Goal: Task Accomplishment & Management: Manage account settings

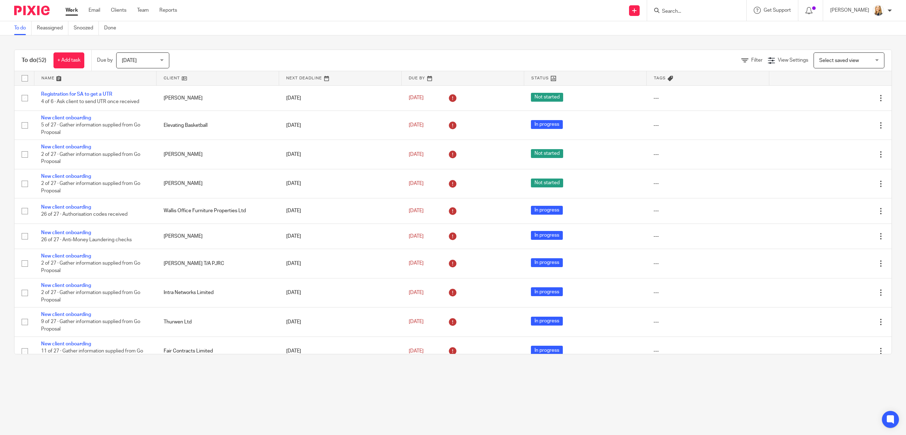
click at [693, 10] on input "Search" at bounding box center [693, 11] width 64 height 6
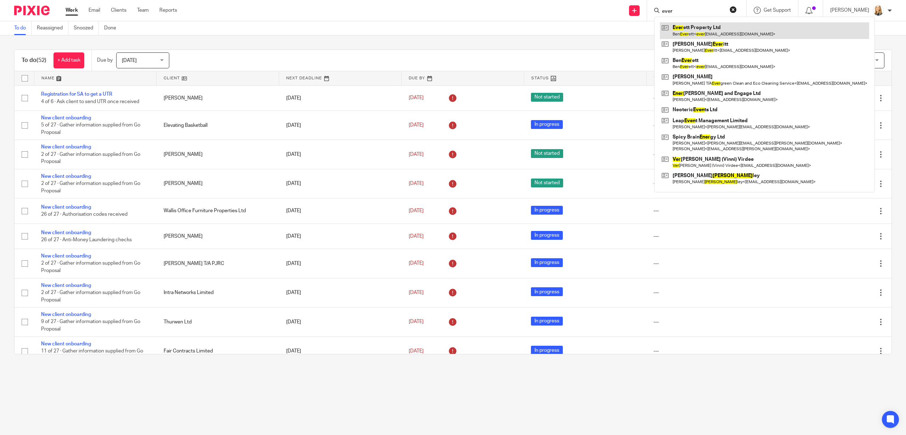
type input "ever"
click at [700, 35] on link at bounding box center [764, 30] width 209 height 16
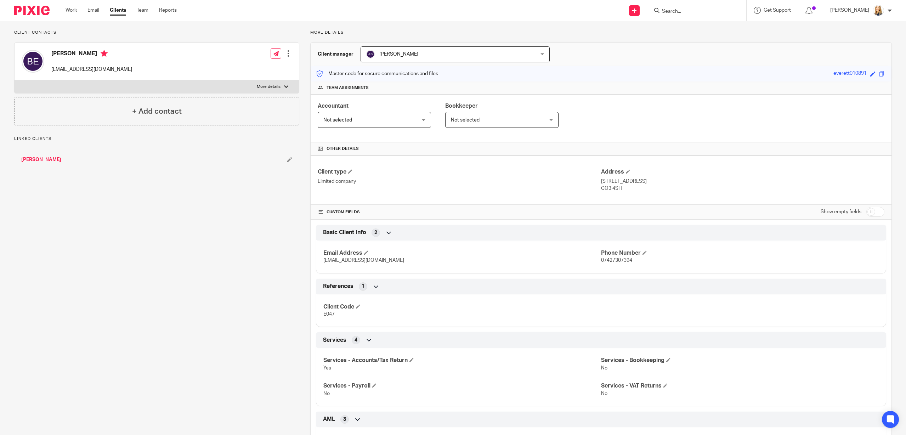
scroll to position [51, 0]
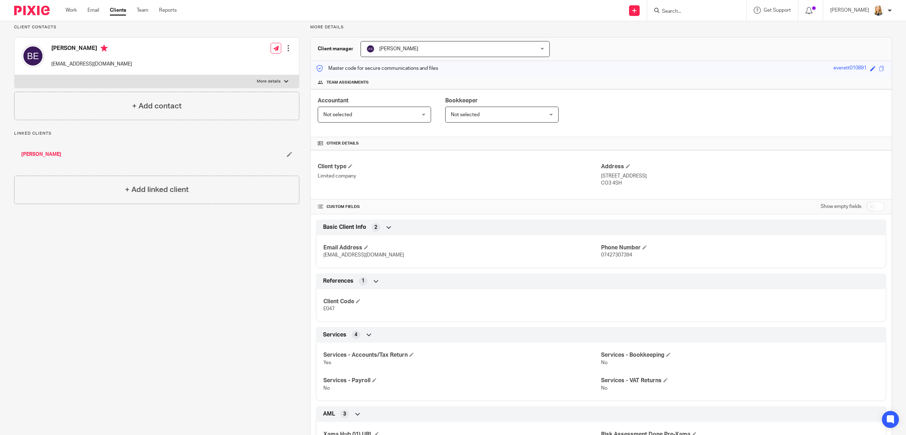
click at [871, 206] on input "checkbox" at bounding box center [875, 206] width 18 height 10
checkbox input "true"
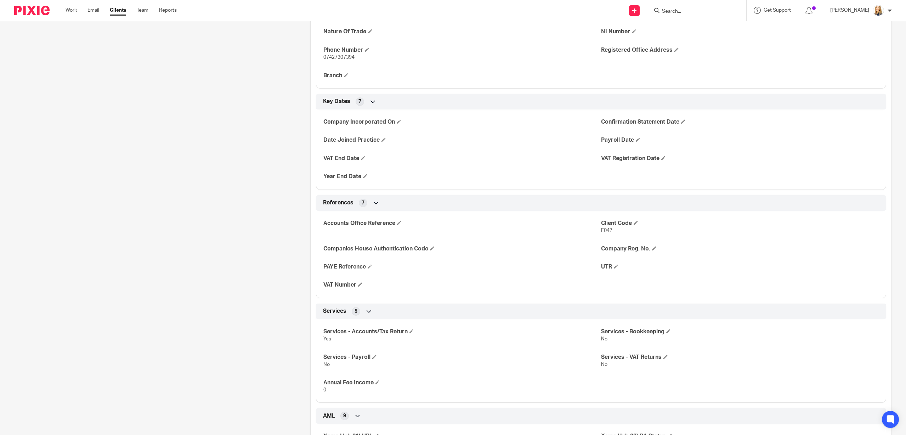
scroll to position [330, 0]
click at [618, 265] on span at bounding box center [616, 265] width 4 height 4
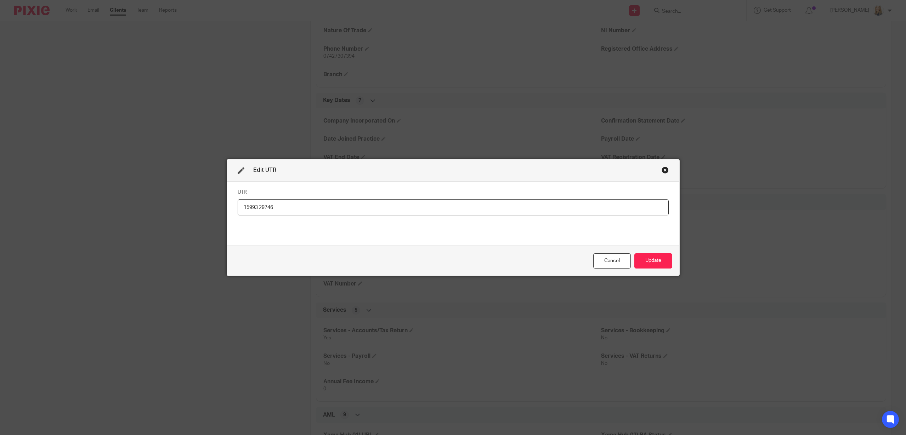
click at [260, 208] on input "15993 29746" at bounding box center [453, 207] width 431 height 16
type input "1599329746"
click at [657, 260] on button "Update" at bounding box center [653, 260] width 38 height 15
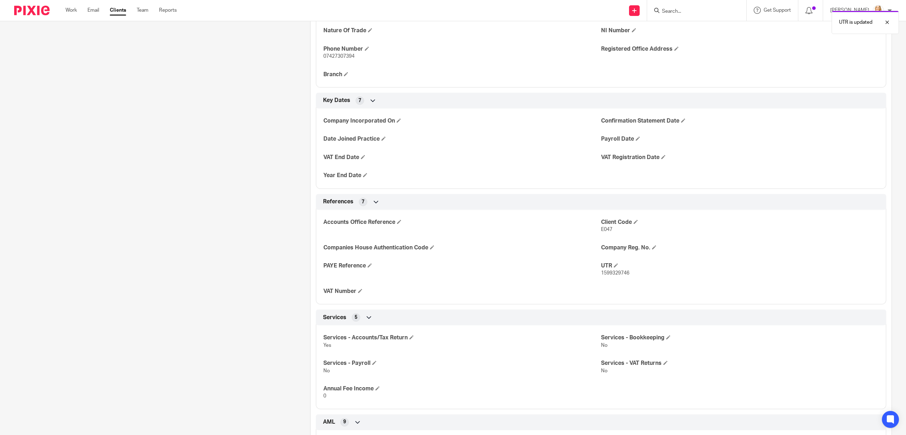
drag, startPoint x: 621, startPoint y: 275, endPoint x: 632, endPoint y: 275, distance: 10.6
click at [635, 275] on p "1599329746" at bounding box center [740, 272] width 278 height 7
drag, startPoint x: 602, startPoint y: 272, endPoint x: 633, endPoint y: 274, distance: 31.9
click at [633, 274] on p "1599329746" at bounding box center [740, 272] width 278 height 7
copy span "1599329746"
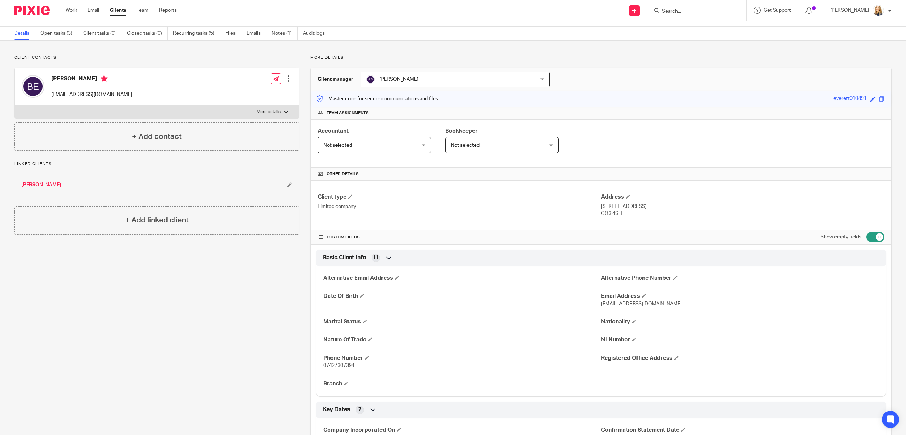
scroll to position [0, 0]
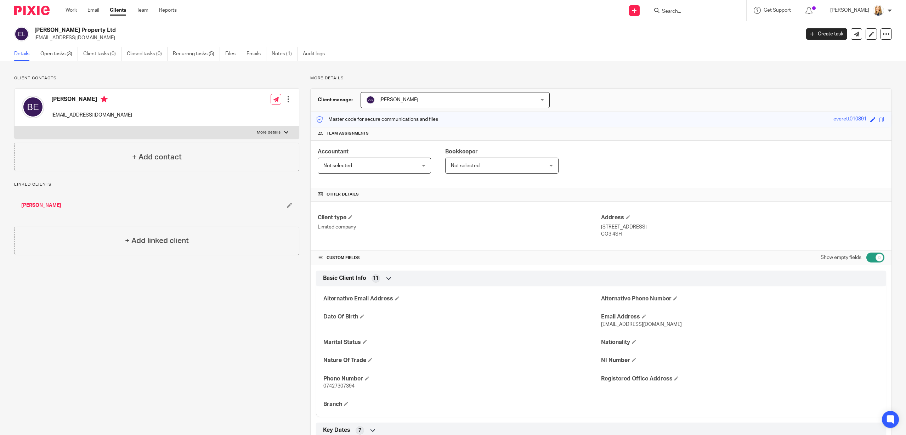
drag, startPoint x: 602, startPoint y: 234, endPoint x: 620, endPoint y: 235, distance: 18.8
click at [620, 235] on p "CO3 4SH" at bounding box center [742, 233] width 283 height 7
copy p "CO3 4SH"
click at [49, 55] on link "Open tasks (3)" at bounding box center [59, 54] width 38 height 14
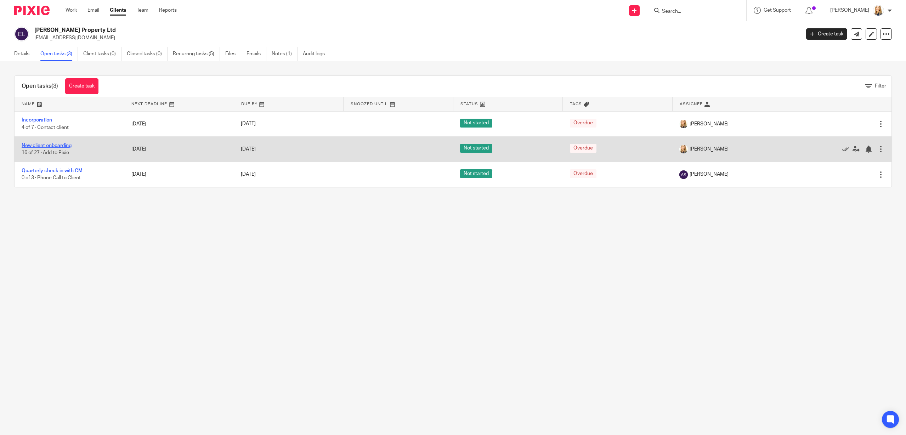
click at [45, 146] on link "New client onboarding" at bounding box center [47, 145] width 50 height 5
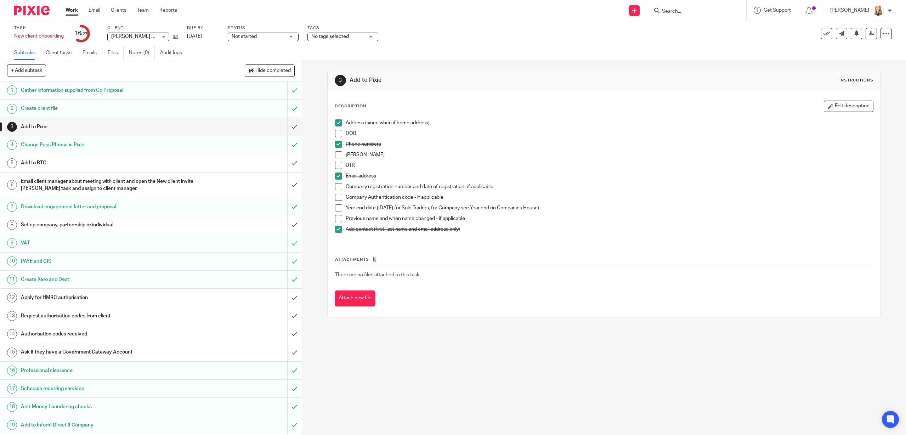
click at [341, 165] on span at bounding box center [338, 165] width 7 height 7
click at [245, 300] on div "Apply for HMRC authorisation" at bounding box center [150, 297] width 259 height 11
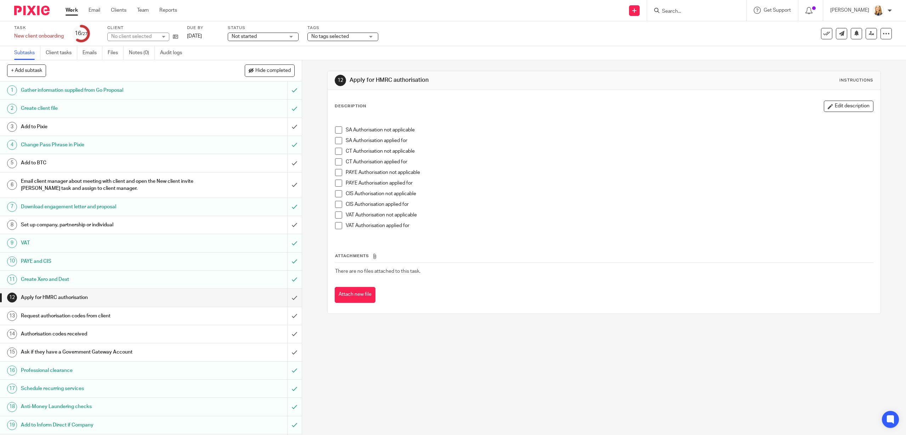
click at [340, 163] on span at bounding box center [338, 161] width 7 height 7
click at [291, 297] on input "submit" at bounding box center [151, 298] width 302 height 18
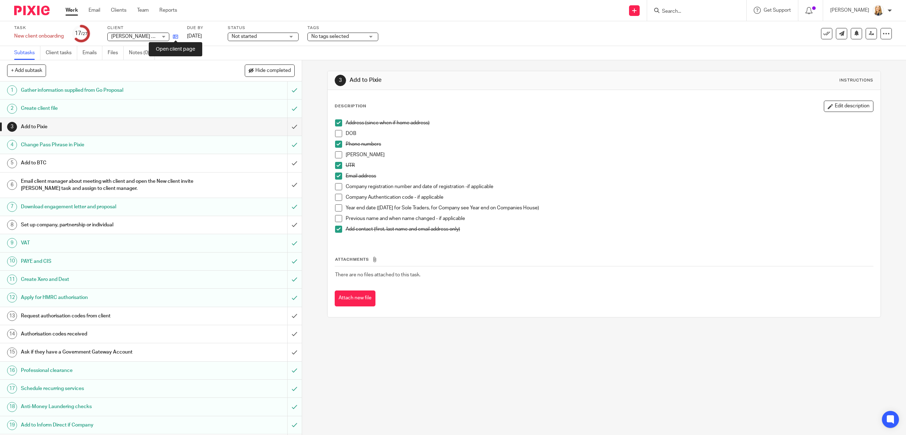
click at [178, 37] on icon at bounding box center [175, 36] width 5 height 5
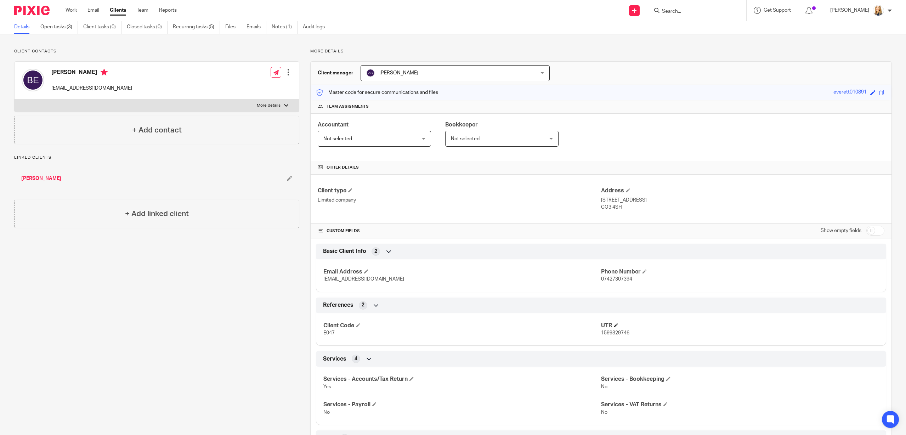
scroll to position [23, 0]
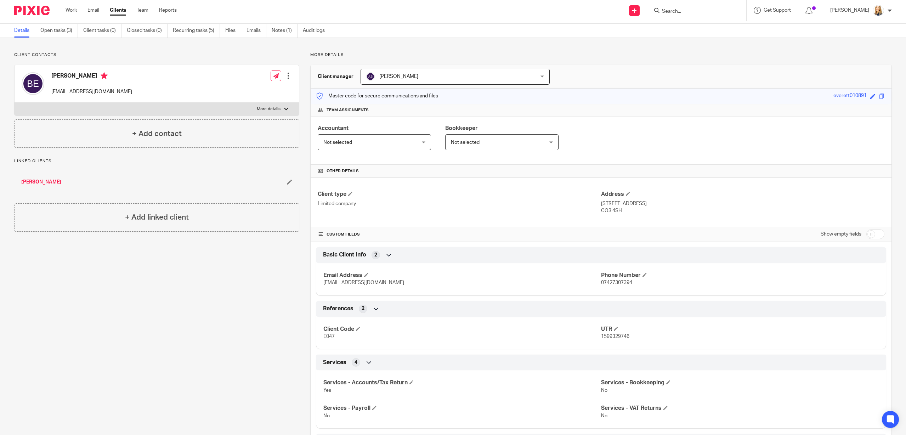
click at [870, 235] on input "checkbox" at bounding box center [875, 234] width 18 height 10
checkbox input "true"
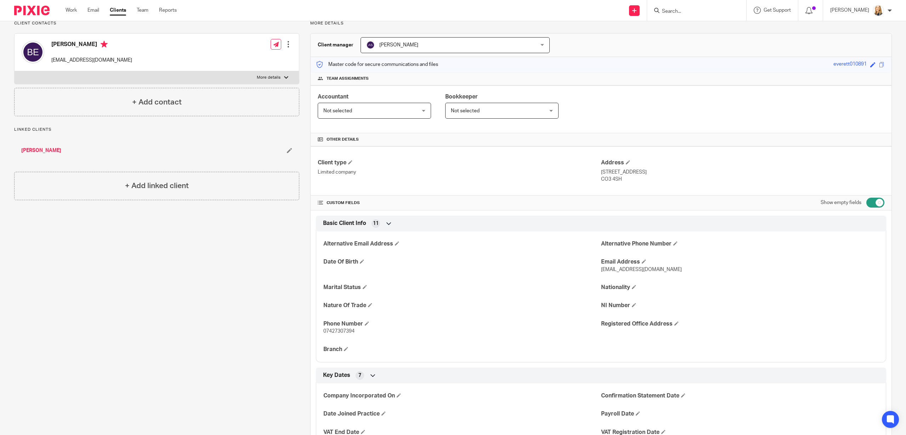
scroll to position [0, 0]
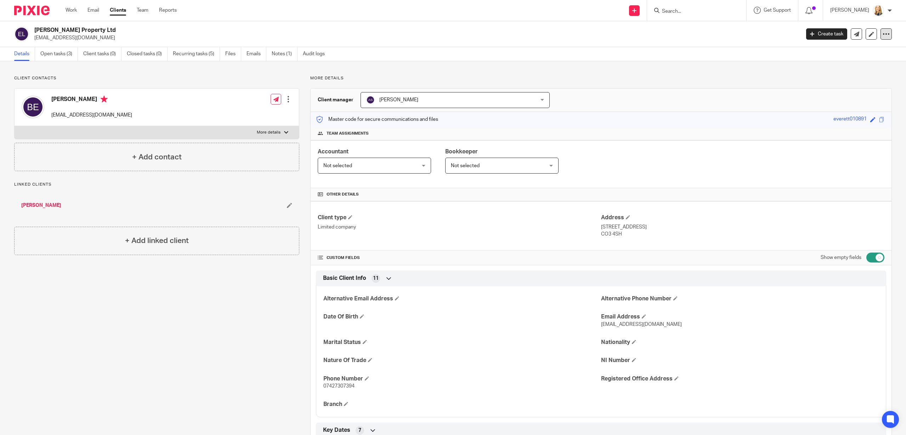
click at [884, 36] on icon at bounding box center [885, 33] width 7 height 7
click at [855, 49] on link "Update from Companies House" at bounding box center [847, 52] width 78 height 10
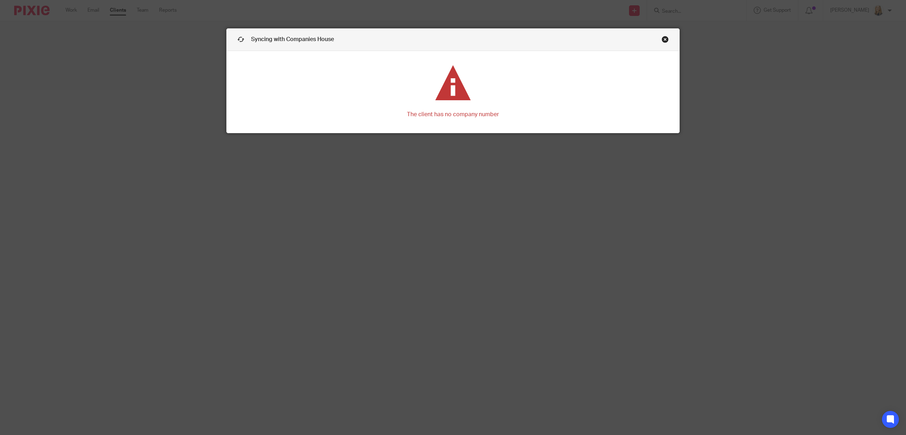
click at [665, 40] on link "Close this dialog window" at bounding box center [664, 41] width 7 height 10
click at [664, 39] on link "Close this dialog window" at bounding box center [664, 41] width 7 height 10
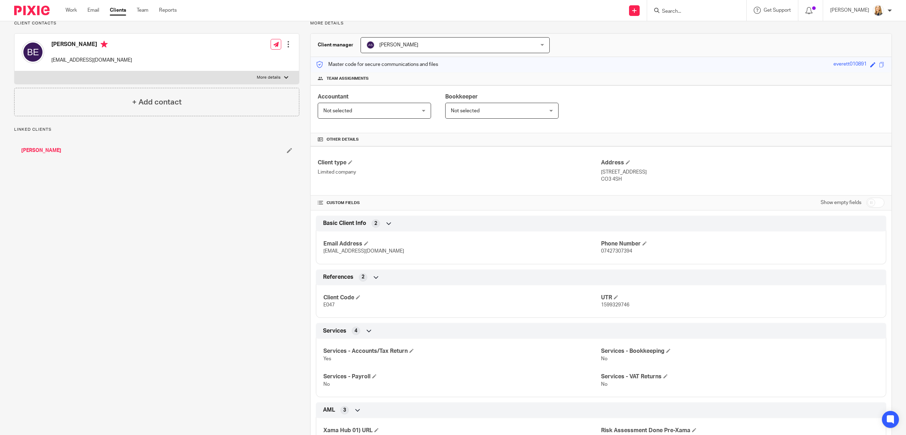
scroll to position [116, 0]
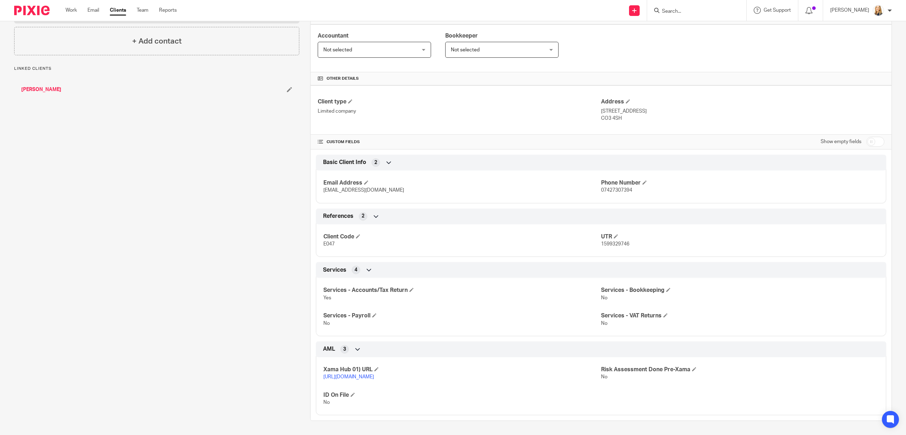
click at [872, 141] on input "checkbox" at bounding box center [875, 142] width 18 height 10
checkbox input "true"
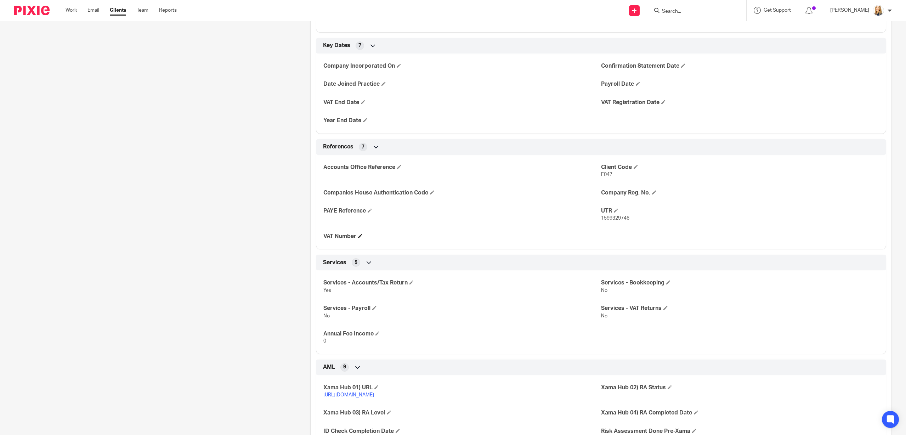
scroll to position [385, 0]
click at [655, 192] on span at bounding box center [654, 192] width 4 height 4
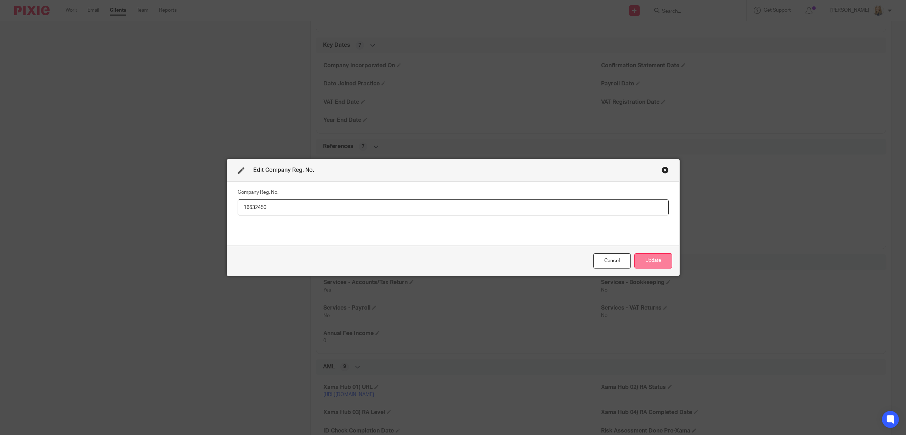
type input "16632450"
click at [640, 261] on button "Update" at bounding box center [653, 260] width 38 height 15
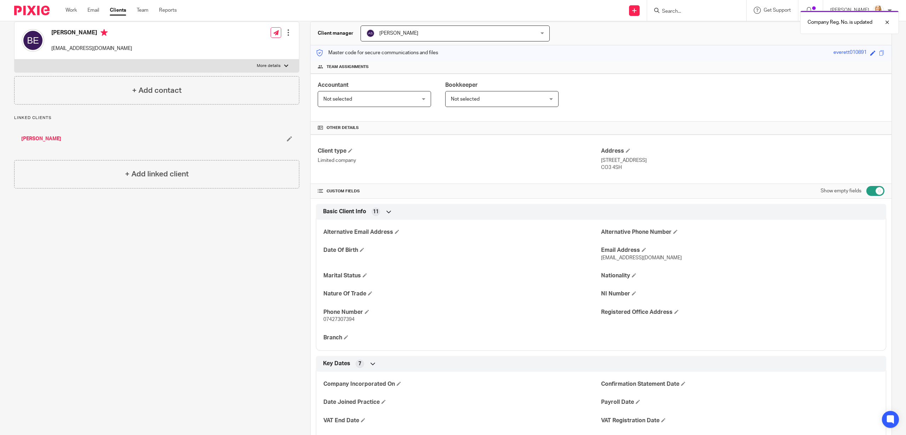
scroll to position [0, 0]
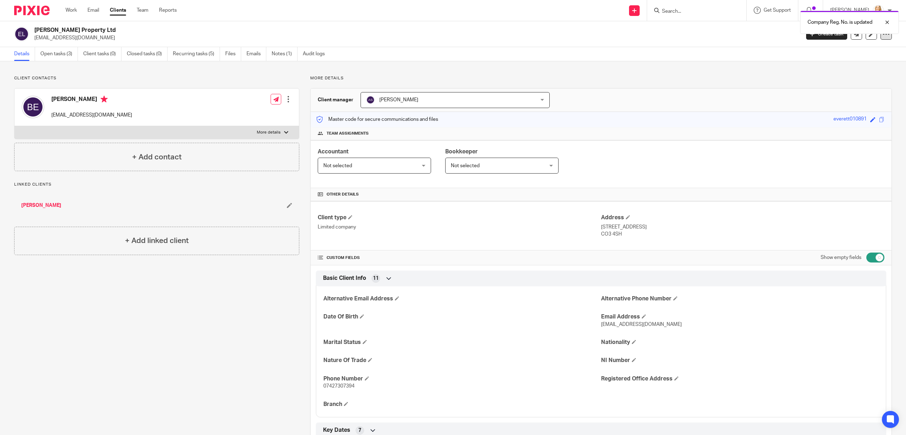
click at [886, 35] on icon at bounding box center [885, 33] width 7 height 7
click at [876, 53] on link "Update from Companies House" at bounding box center [847, 52] width 78 height 10
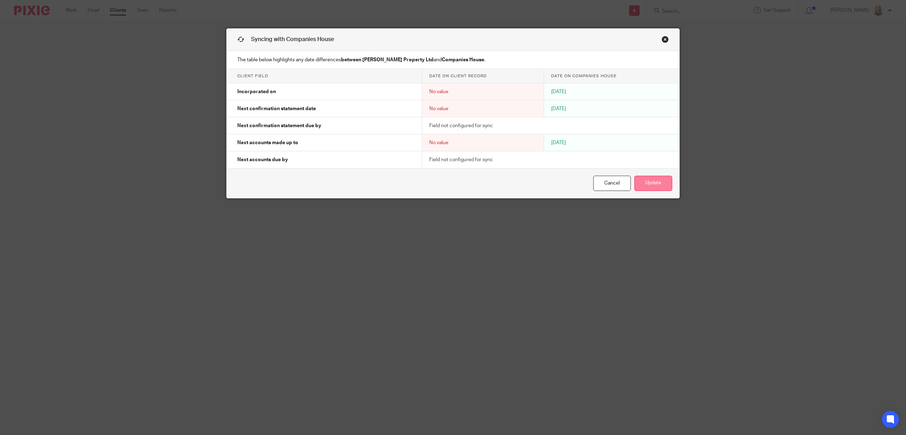
click at [652, 186] on button "Update" at bounding box center [653, 183] width 38 height 15
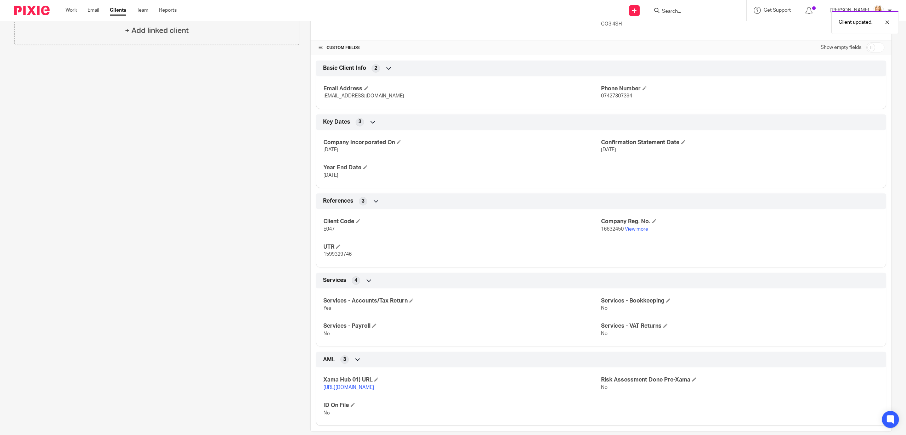
scroll to position [215, 0]
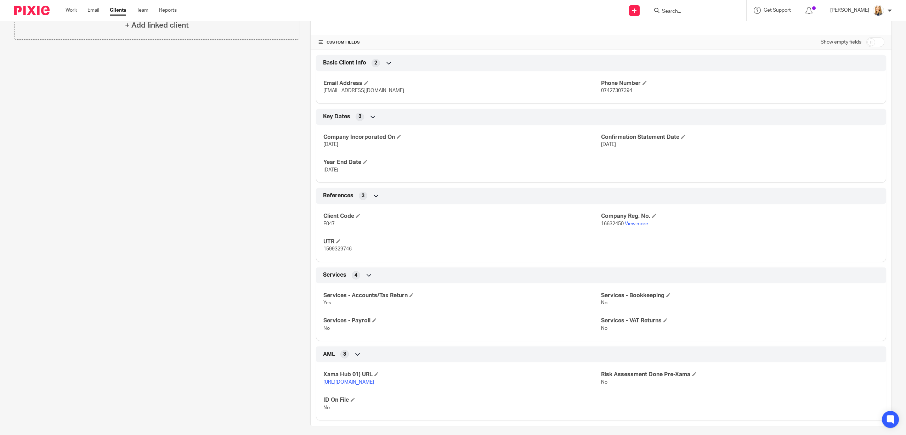
drag, startPoint x: 325, startPoint y: 250, endPoint x: 324, endPoint y: 246, distance: 4.0
click at [351, 250] on span "1599329746" at bounding box center [337, 248] width 28 height 5
drag, startPoint x: 324, startPoint y: 249, endPoint x: 356, endPoint y: 250, distance: 31.5
click at [356, 250] on p "1599329746" at bounding box center [462, 248] width 278 height 7
copy span "1599329746"
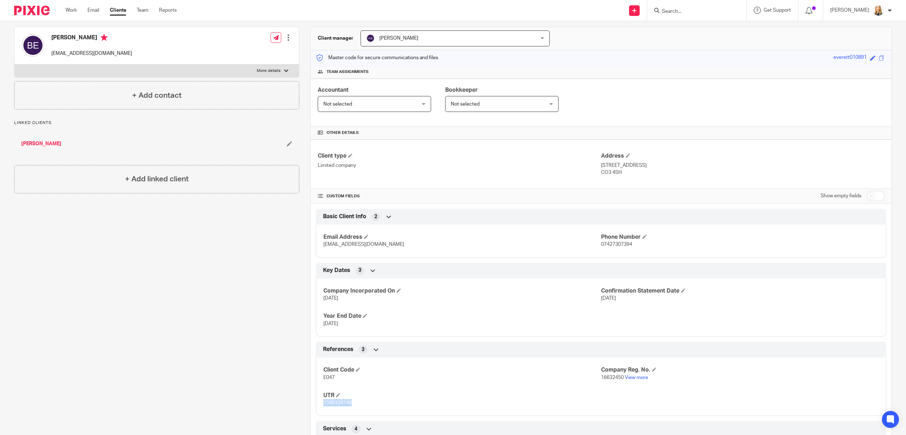
scroll to position [0, 0]
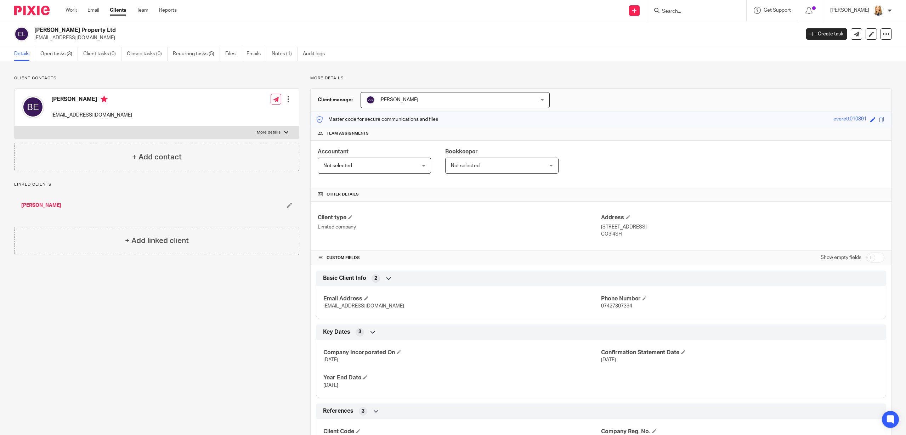
click at [35, 205] on link "[PERSON_NAME]" at bounding box center [41, 205] width 40 height 7
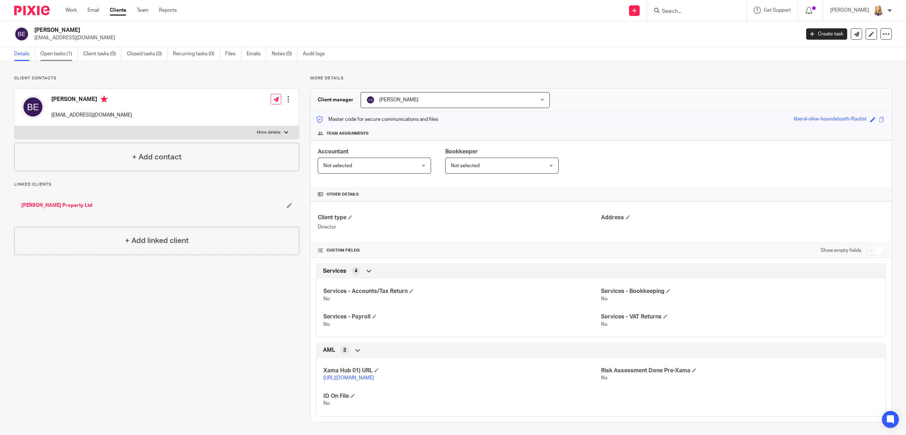
click at [55, 52] on link "Open tasks (1)" at bounding box center [59, 54] width 38 height 14
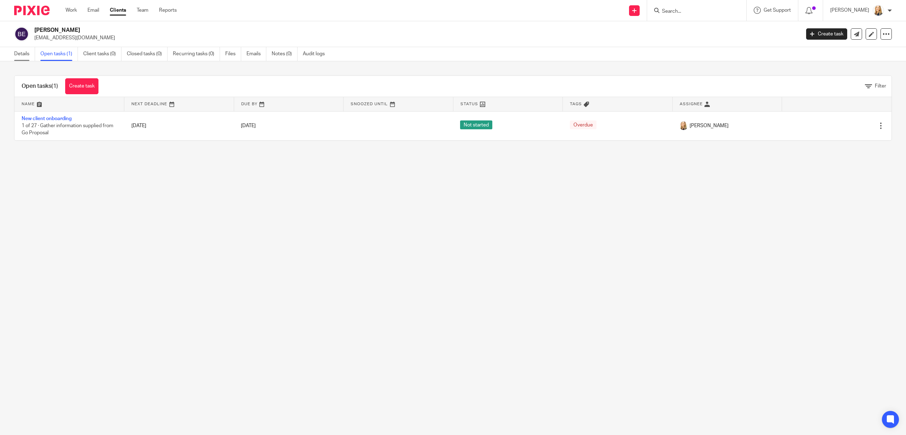
click at [29, 57] on link "Details" at bounding box center [24, 54] width 21 height 14
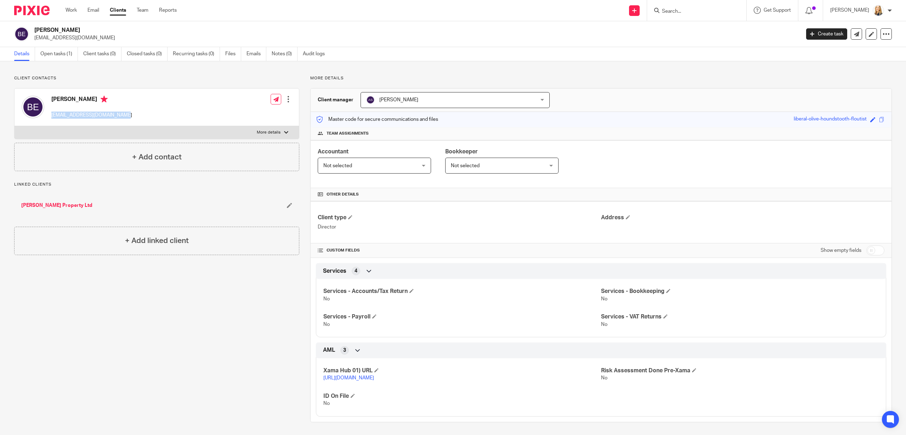
drag, startPoint x: 52, startPoint y: 116, endPoint x: 131, endPoint y: 117, distance: 79.0
click at [131, 117] on div "[PERSON_NAME] [EMAIL_ADDRESS][DOMAIN_NAME] Edit contact Create client from cont…" at bounding box center [157, 108] width 284 height 38
copy p "[EMAIL_ADDRESS][DOMAIN_NAME]"
